Goal: Transaction & Acquisition: Purchase product/service

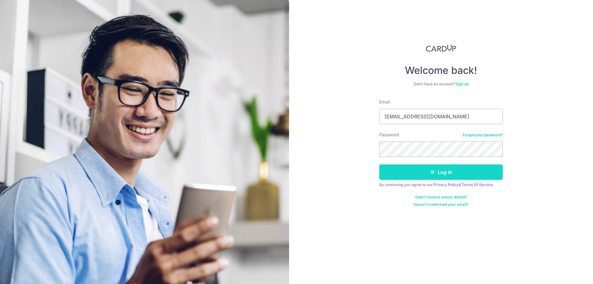
click at [388, 169] on button "Log in" at bounding box center [441, 171] width 124 height 15
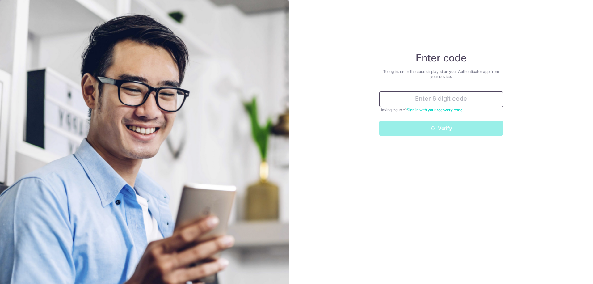
click at [425, 100] on input "text" at bounding box center [441, 98] width 124 height 15
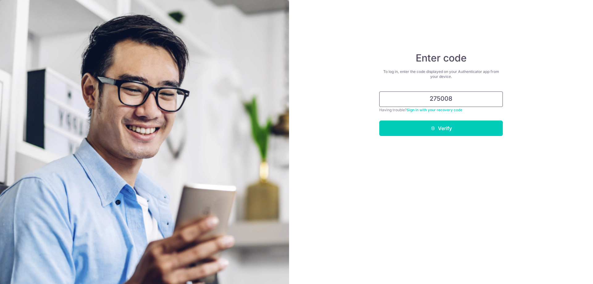
type input "275008"
click at [379, 121] on button "Verify" at bounding box center [441, 128] width 124 height 15
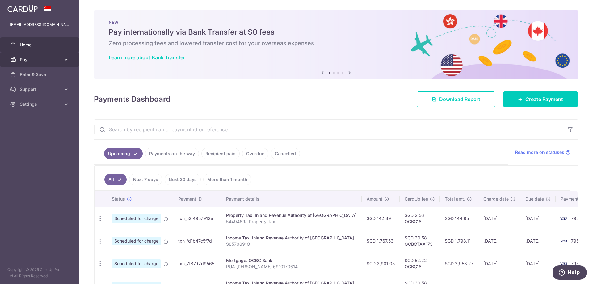
click at [64, 58] on icon at bounding box center [66, 60] width 6 height 6
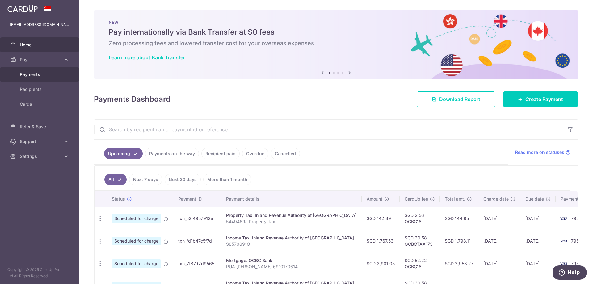
click at [55, 72] on span "Payments" at bounding box center [40, 74] width 41 height 6
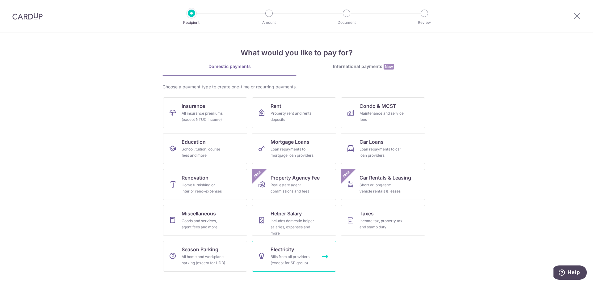
click at [278, 249] on span "Electricity" at bounding box center [282, 249] width 23 height 7
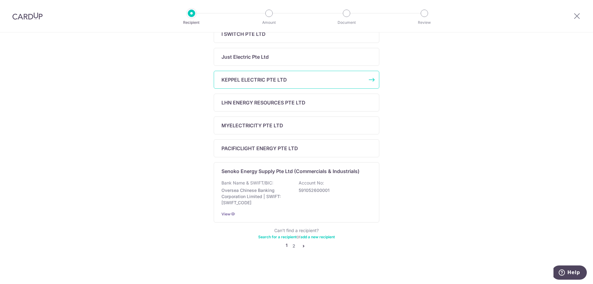
scroll to position [207, 0]
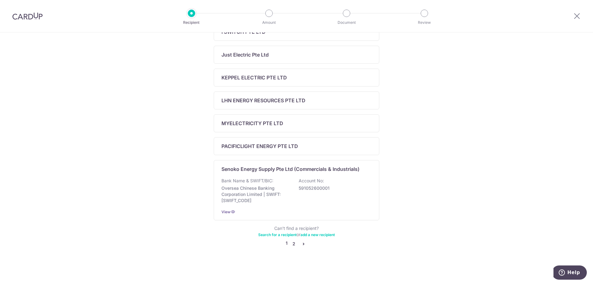
click at [293, 244] on link "2" at bounding box center [293, 243] width 7 height 7
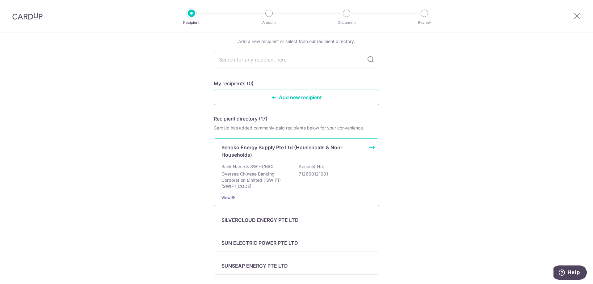
scroll to position [0, 0]
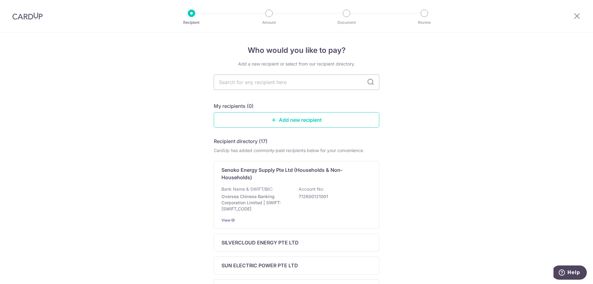
click at [37, 13] on img at bounding box center [27, 15] width 30 height 7
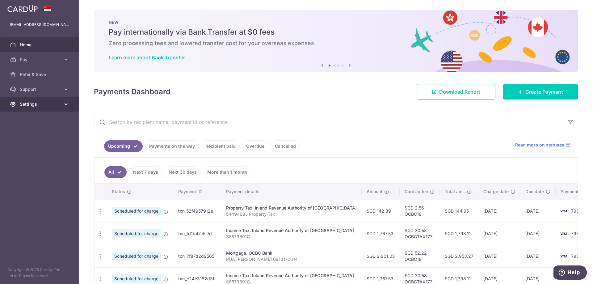
click at [45, 108] on link "Settings" at bounding box center [39, 104] width 79 height 15
click at [44, 130] on link "Logout" at bounding box center [39, 133] width 79 height 15
